Goal: Task Accomplishment & Management: Manage account settings

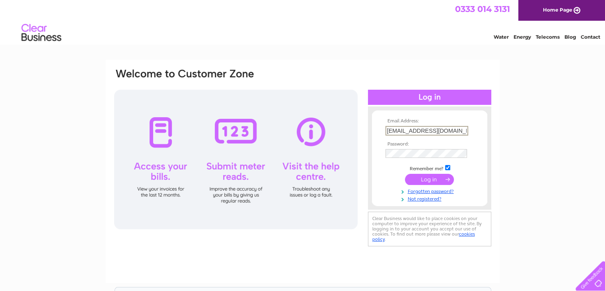
type input "[EMAIL_ADDRESS][DOMAIN_NAME]"
click at [428, 178] on input "submit" at bounding box center [429, 178] width 49 height 11
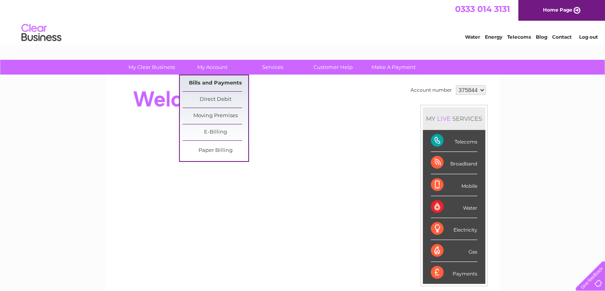
click at [217, 82] on link "Bills and Payments" at bounding box center [216, 83] width 66 height 16
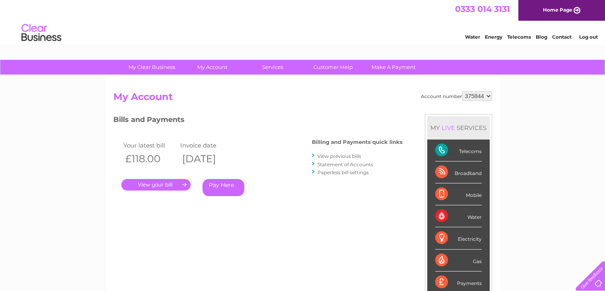
click at [161, 180] on link "." at bounding box center [155, 185] width 69 height 12
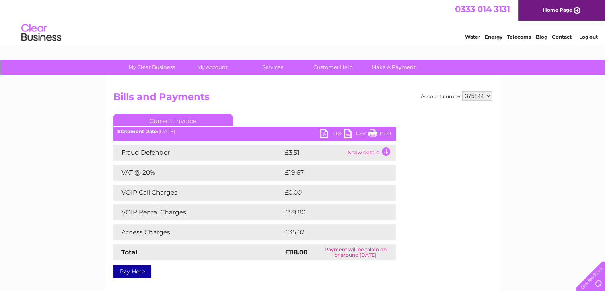
click at [336, 131] on link "PDF" at bounding box center [332, 135] width 24 height 12
